Goal: Check status: Check status

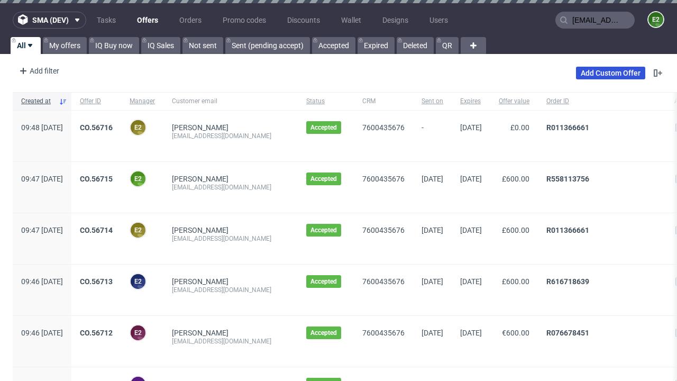
type input "[EMAIL_ADDRESS][DOMAIN_NAME]"
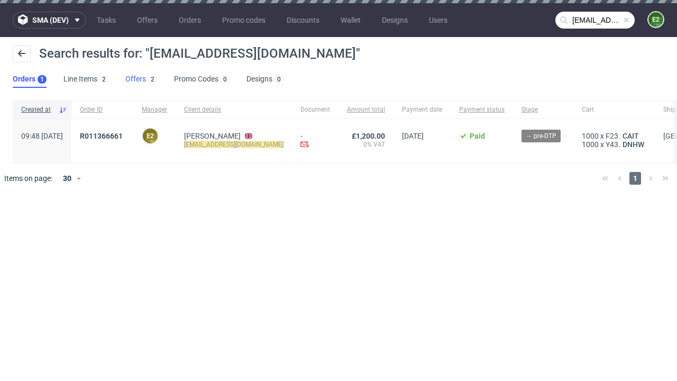
click at [141, 79] on link "Offers 2" at bounding box center [141, 79] width 32 height 17
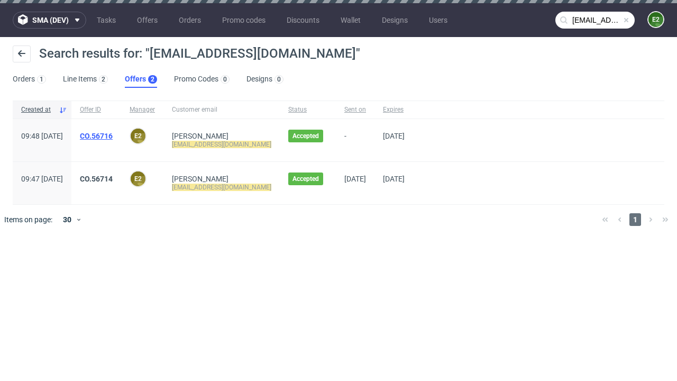
click at [113, 136] on link "CO.56716" at bounding box center [96, 136] width 33 height 8
